Goal: Task Accomplishment & Management: Complete application form

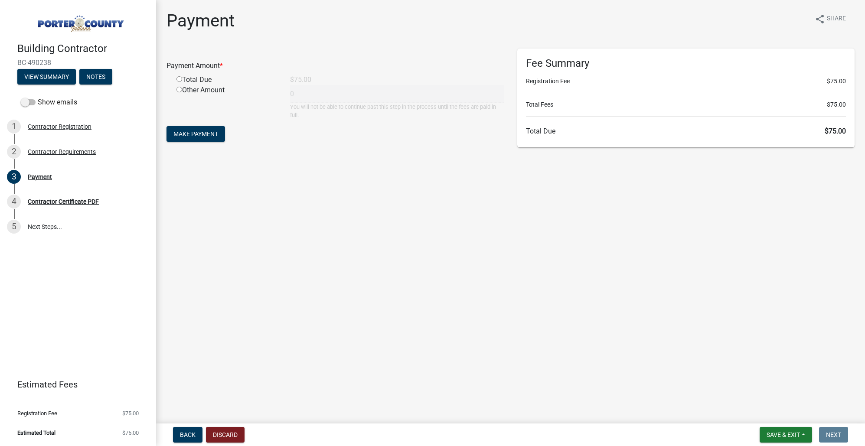
click at [180, 79] on input "radio" at bounding box center [180, 79] width 6 height 6
radio input "true"
type input "75"
click at [198, 135] on span "Make Payment" at bounding box center [195, 134] width 45 height 7
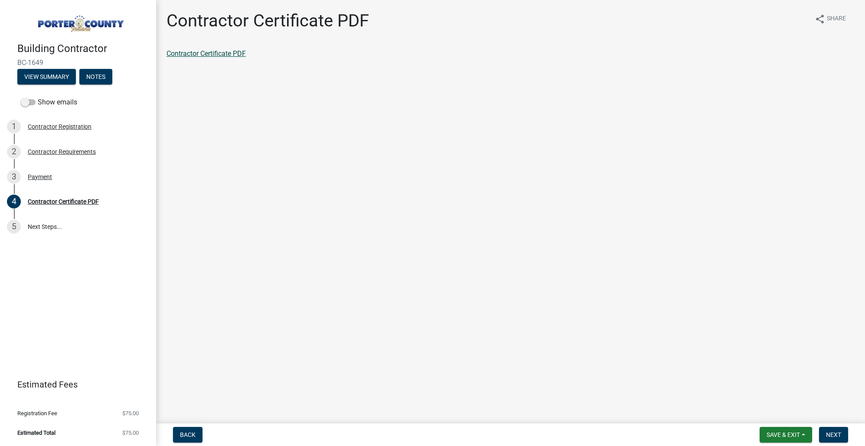
click at [222, 56] on link "Contractor Certificate PDF" at bounding box center [206, 53] width 79 height 8
